Goal: Find specific page/section: Find specific page/section

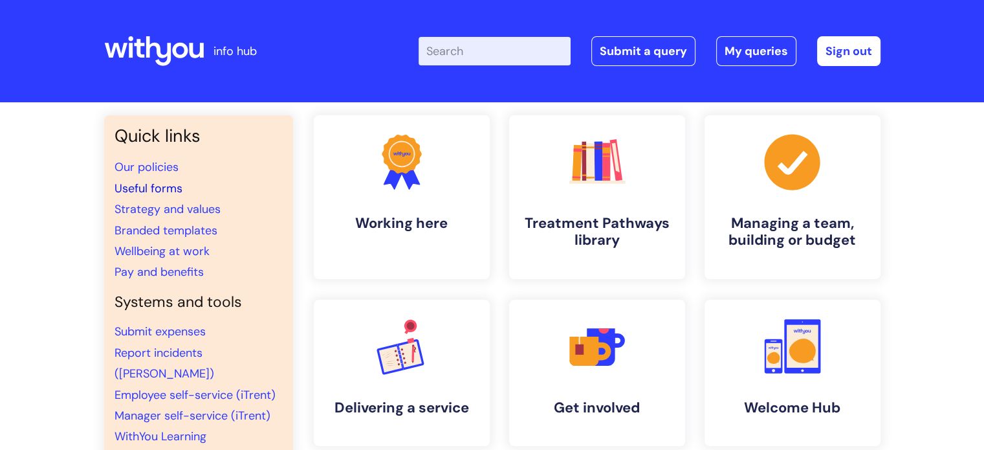
click at [161, 182] on link "Useful forms" at bounding box center [149, 189] width 68 height 16
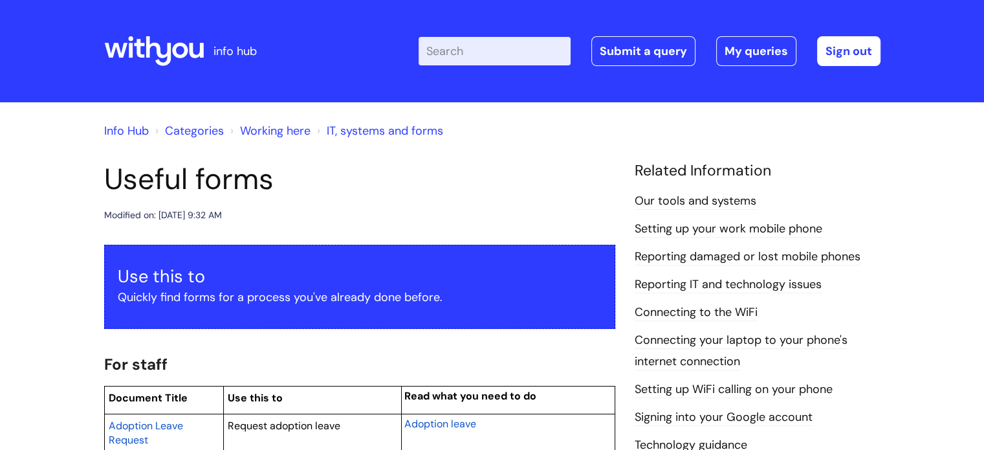
click at [489, 47] on input "Enter your search term here..." at bounding box center [495, 51] width 152 height 28
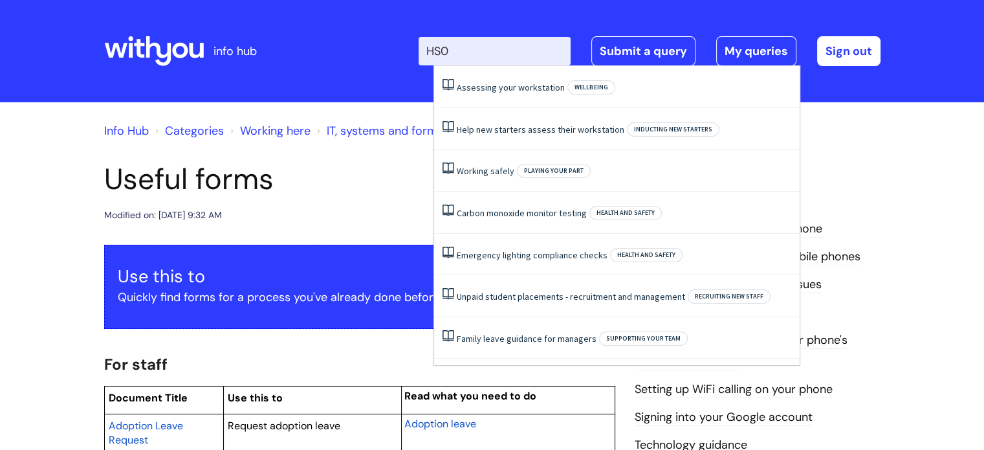
type input "HS04"
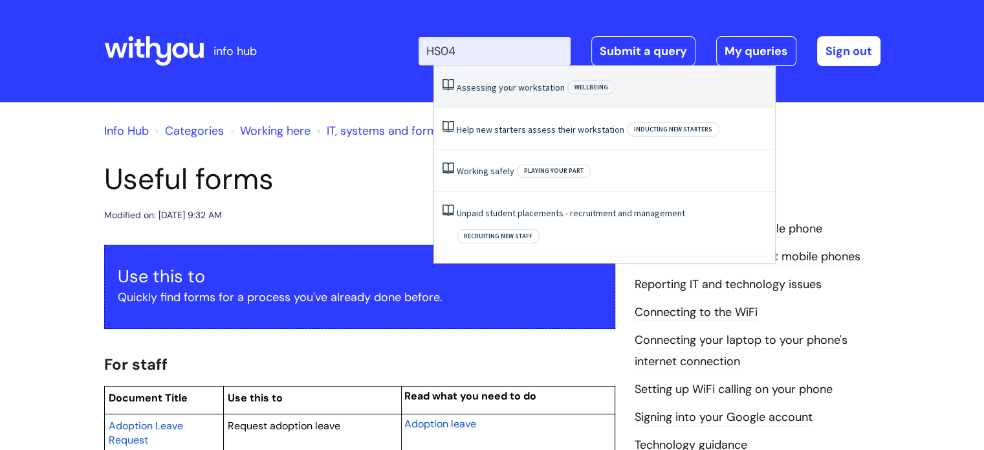
click at [507, 95] on li "Assessing your workstation Wellbeing" at bounding box center [604, 87] width 341 height 42
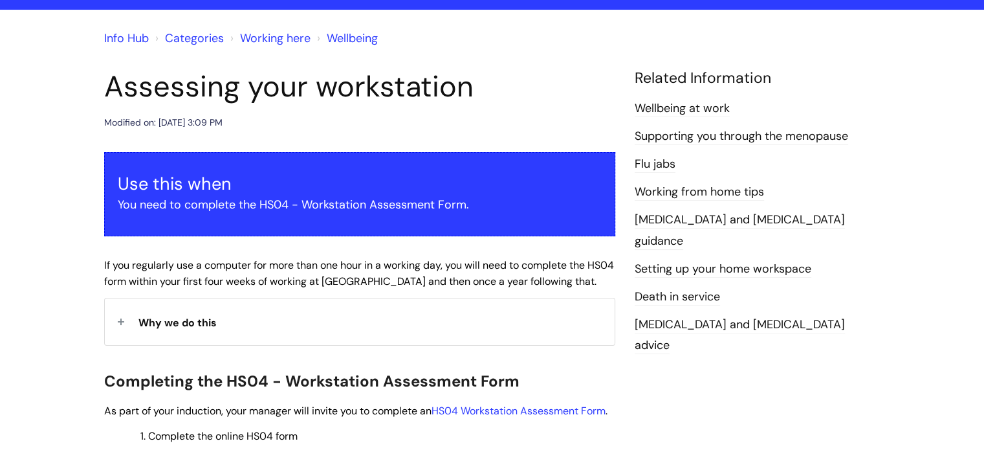
scroll to position [194, 0]
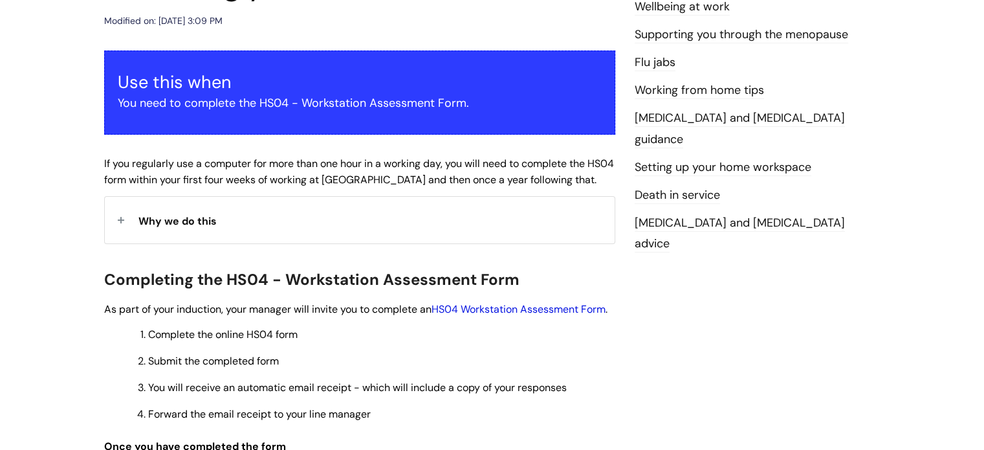
click at [525, 310] on link "HS04 Workstation Assessment Form" at bounding box center [519, 309] width 174 height 14
